Goal: Task Accomplishment & Management: Use online tool/utility

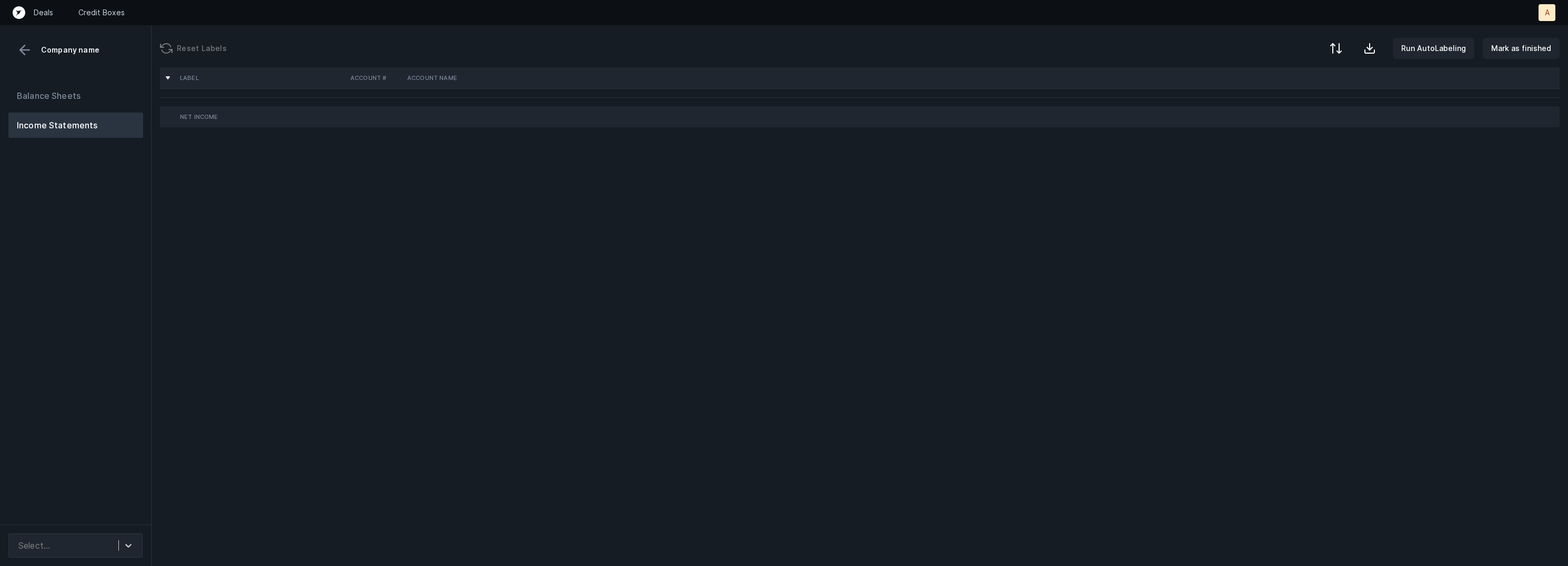
click at [85, 298] on div "Balance Sheets Income Statements" at bounding box center [75, 300] width 152 height 450
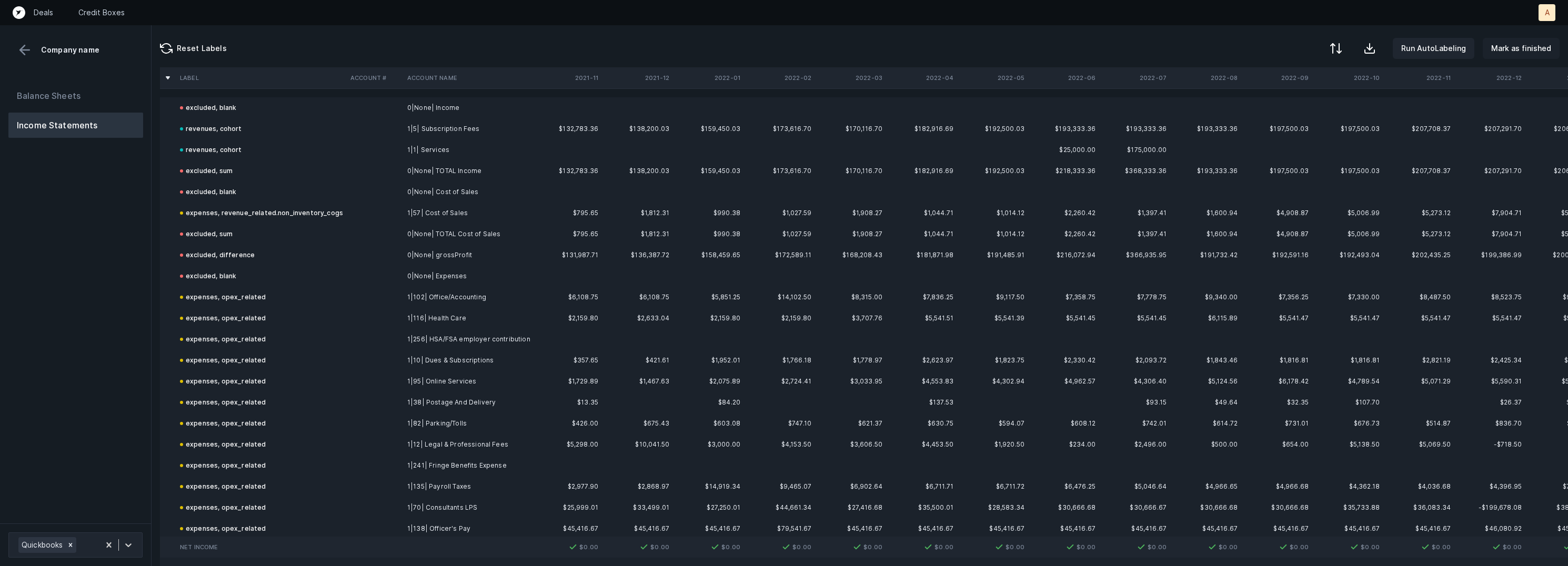
click at [1519, 44] on p "Mark as finished" at bounding box center [1521, 48] width 60 height 12
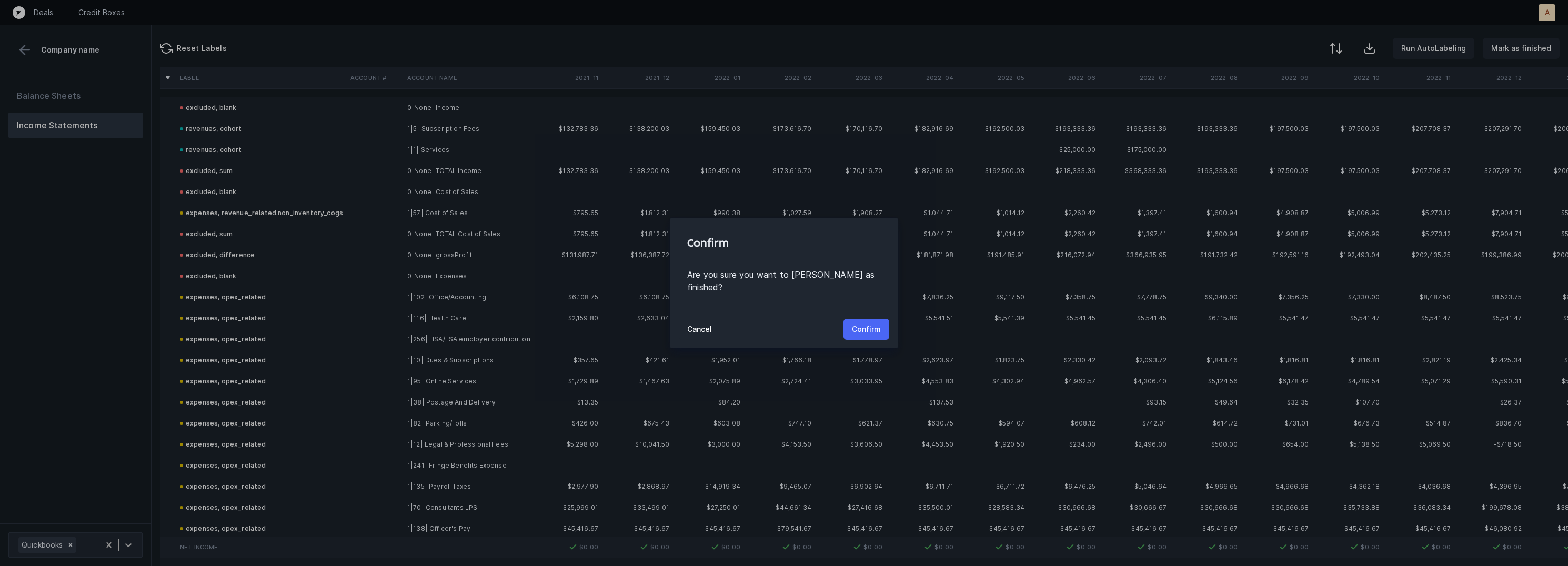
click at [873, 323] on p "Confirm" at bounding box center [866, 329] width 29 height 12
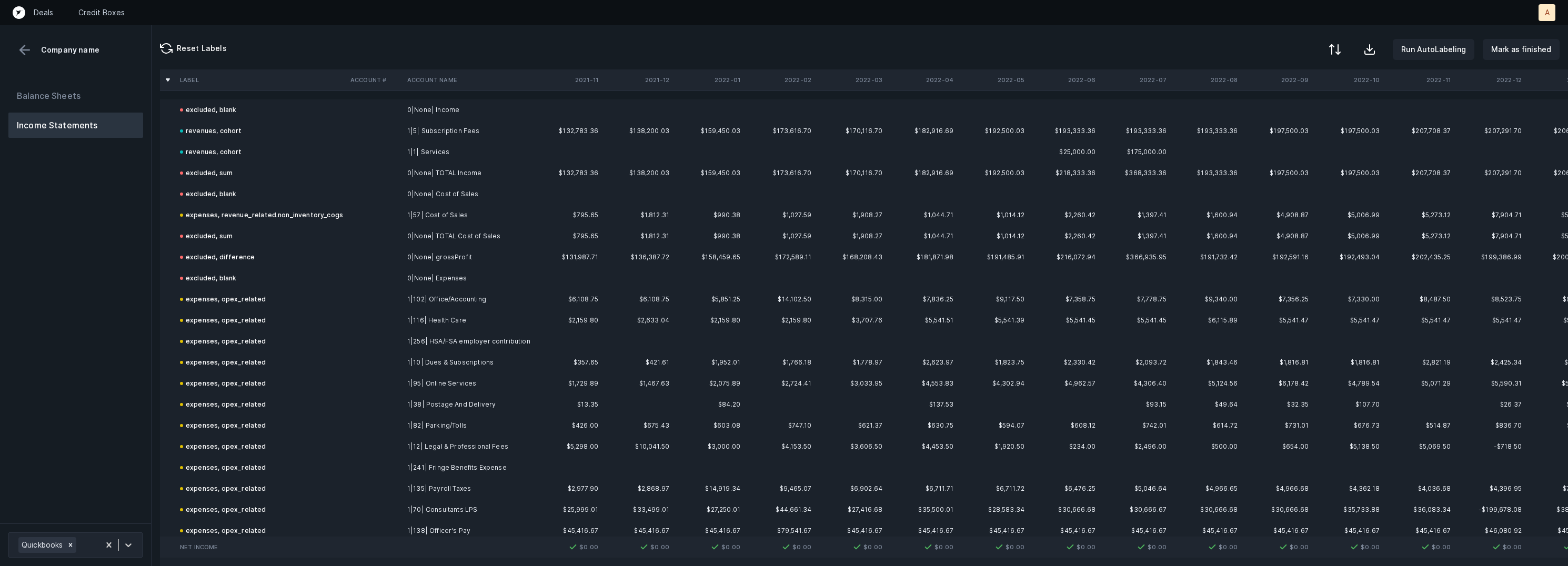
click at [1334, 43] on div at bounding box center [1334, 49] width 12 height 12
click at [1271, 106] on div "By Hum label" at bounding box center [1268, 111] width 46 height 12
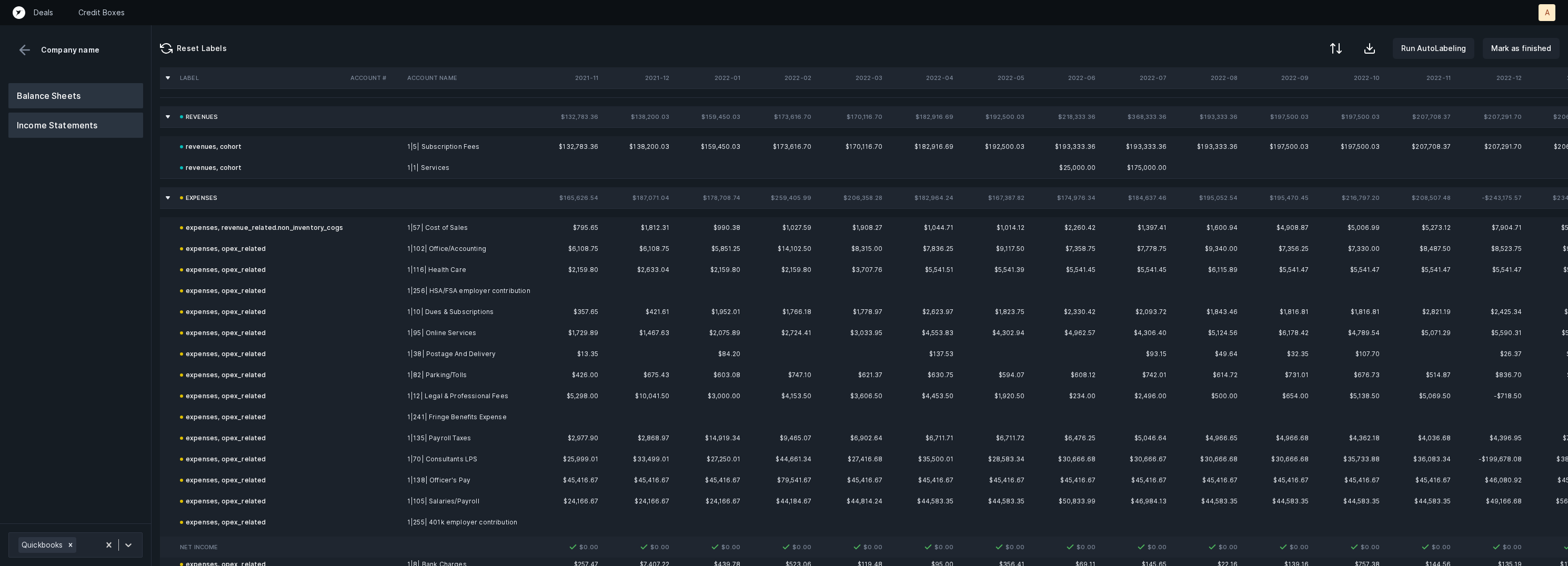
click at [94, 97] on button "Balance Sheets" at bounding box center [76, 96] width 135 height 25
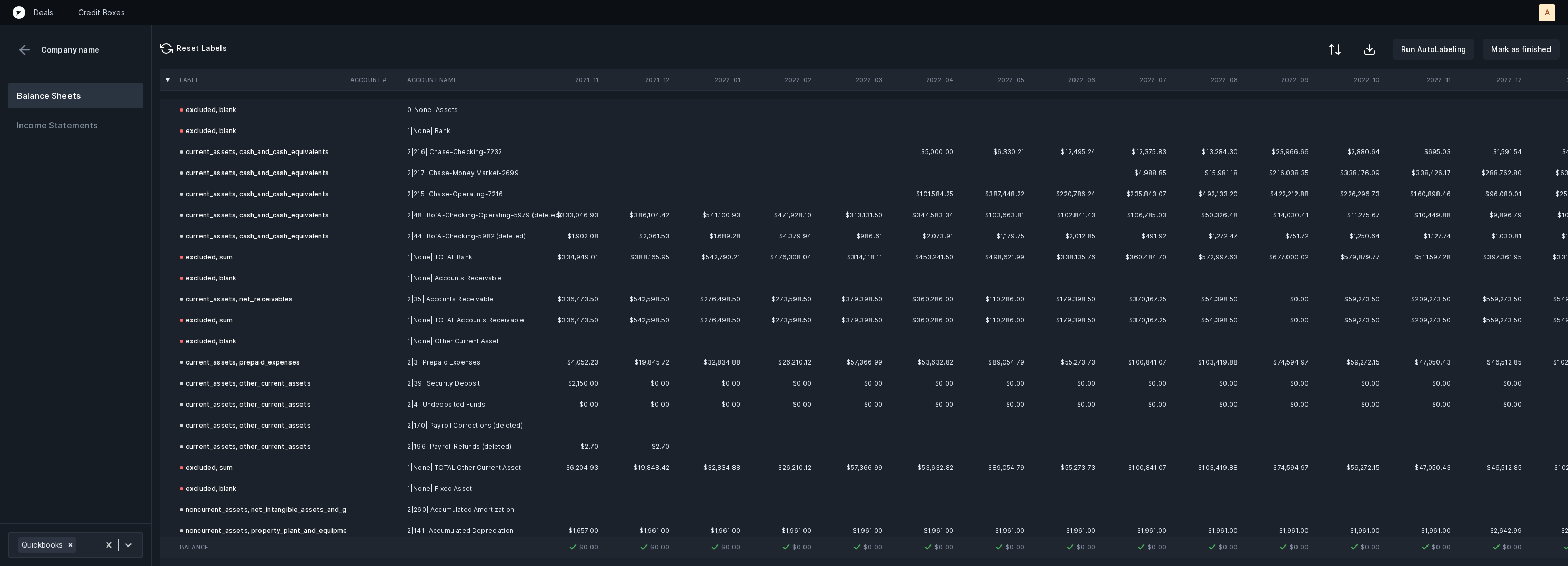
click at [1338, 47] on div at bounding box center [1334, 49] width 12 height 12
click at [1289, 105] on div "By Hum label" at bounding box center [1268, 111] width 46 height 12
